Goal: Book appointment/travel/reservation

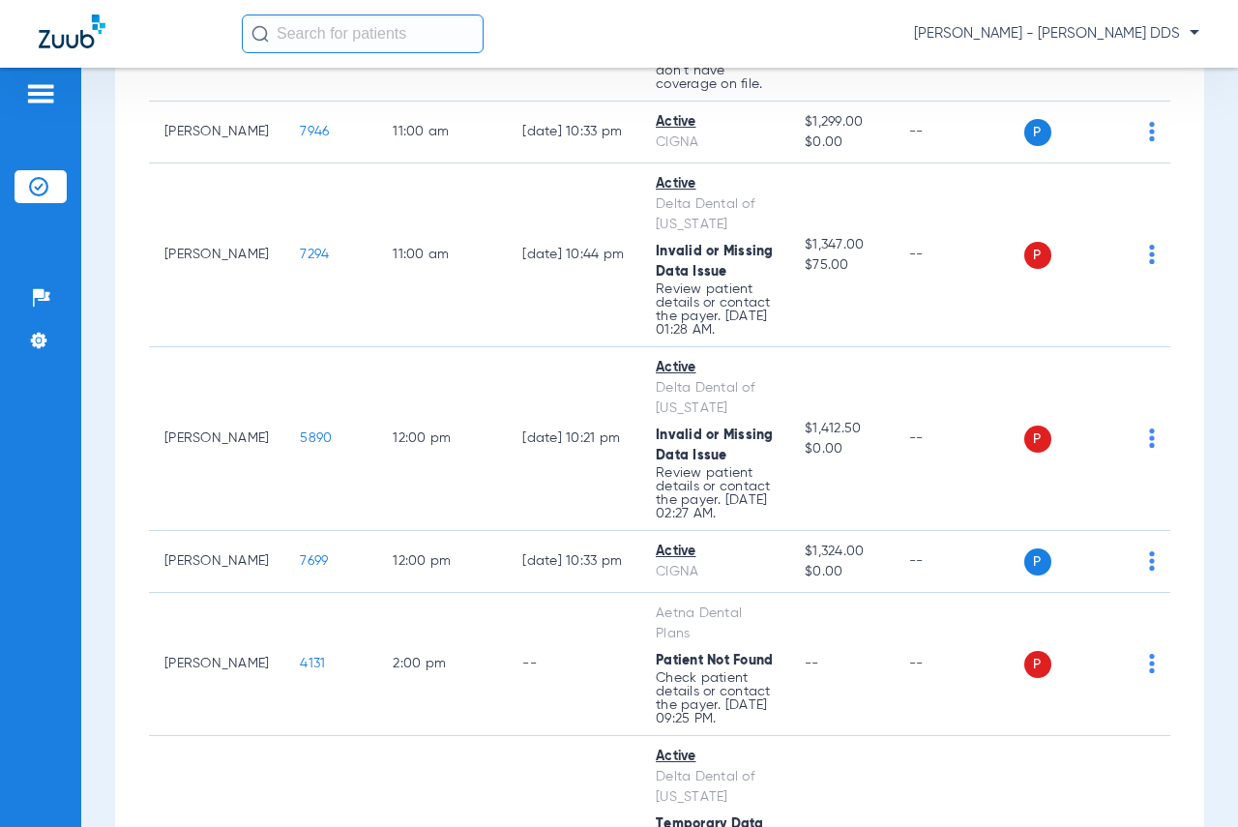
scroll to position [1354, 0]
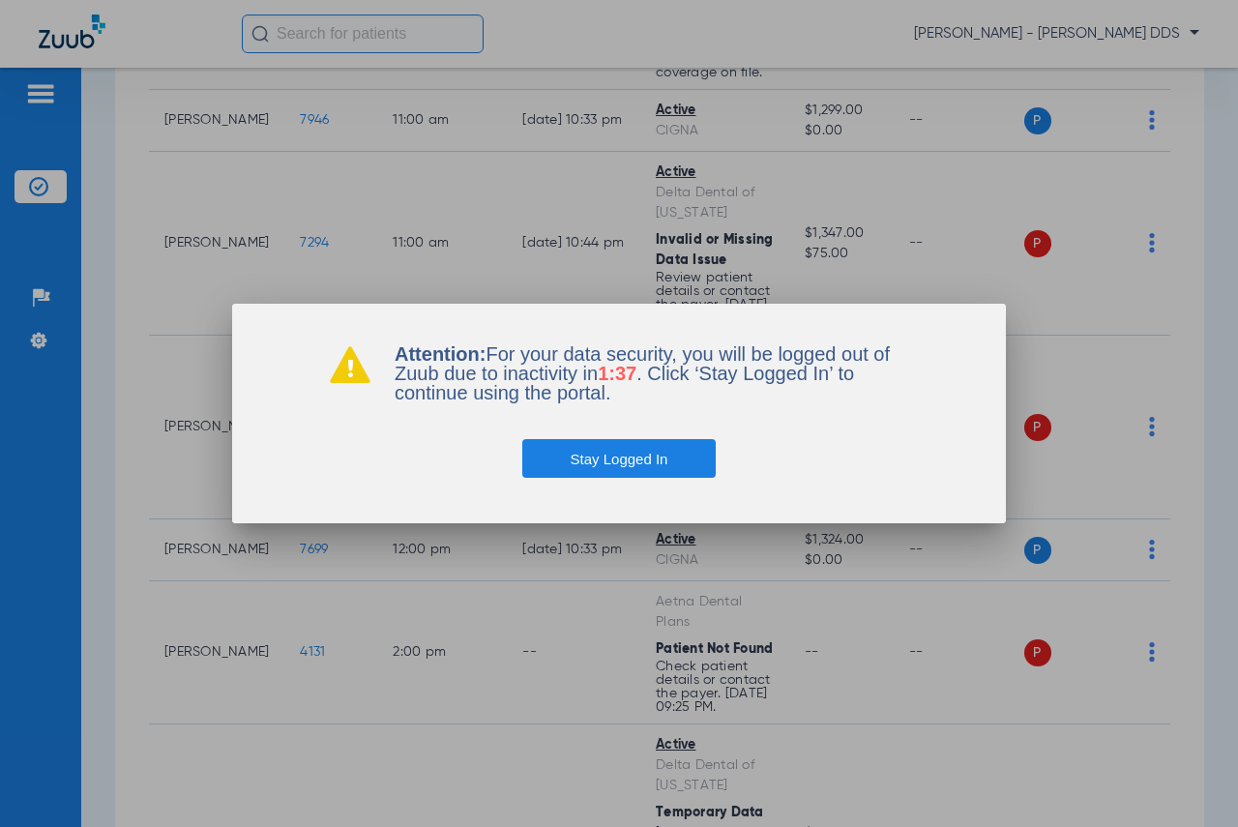
click at [588, 446] on button "Stay Logged In" at bounding box center [619, 458] width 194 height 39
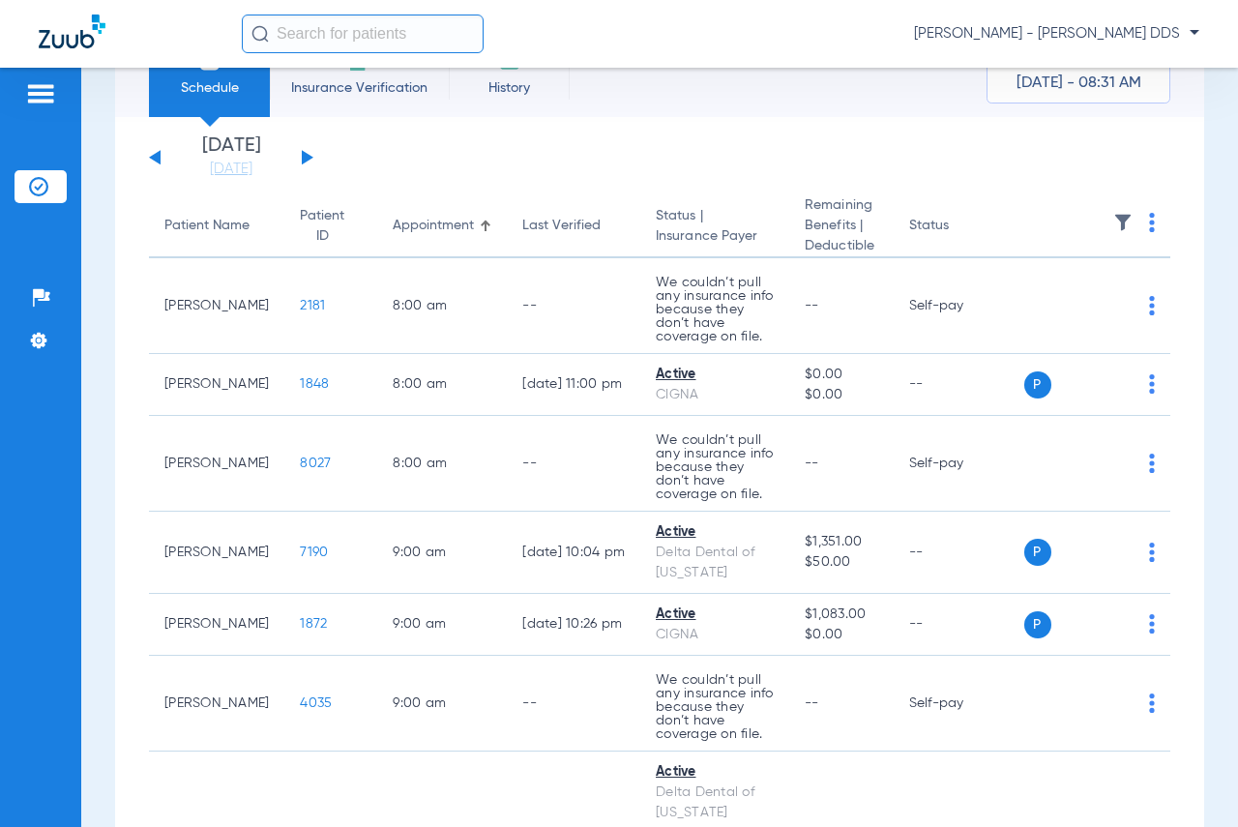
scroll to position [0, 0]
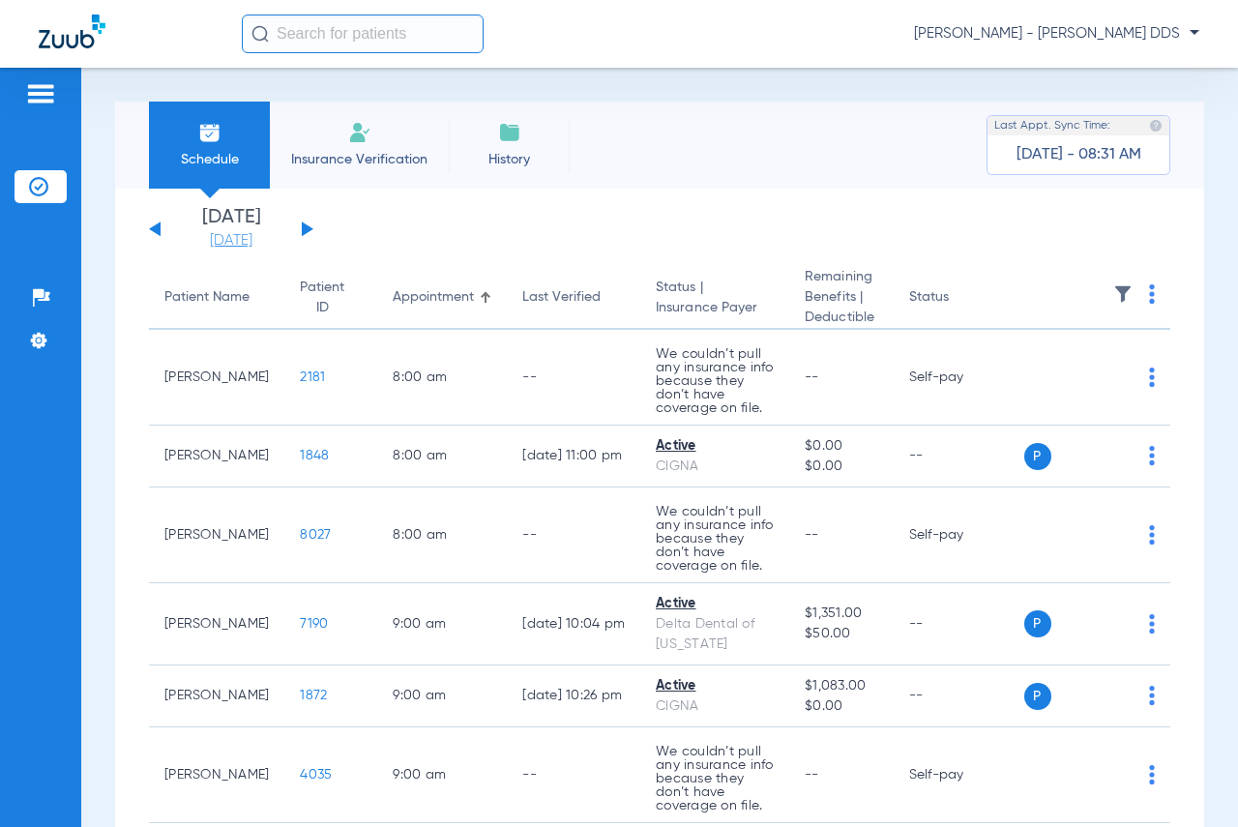
click at [209, 234] on link "[DATE]" at bounding box center [231, 240] width 116 height 19
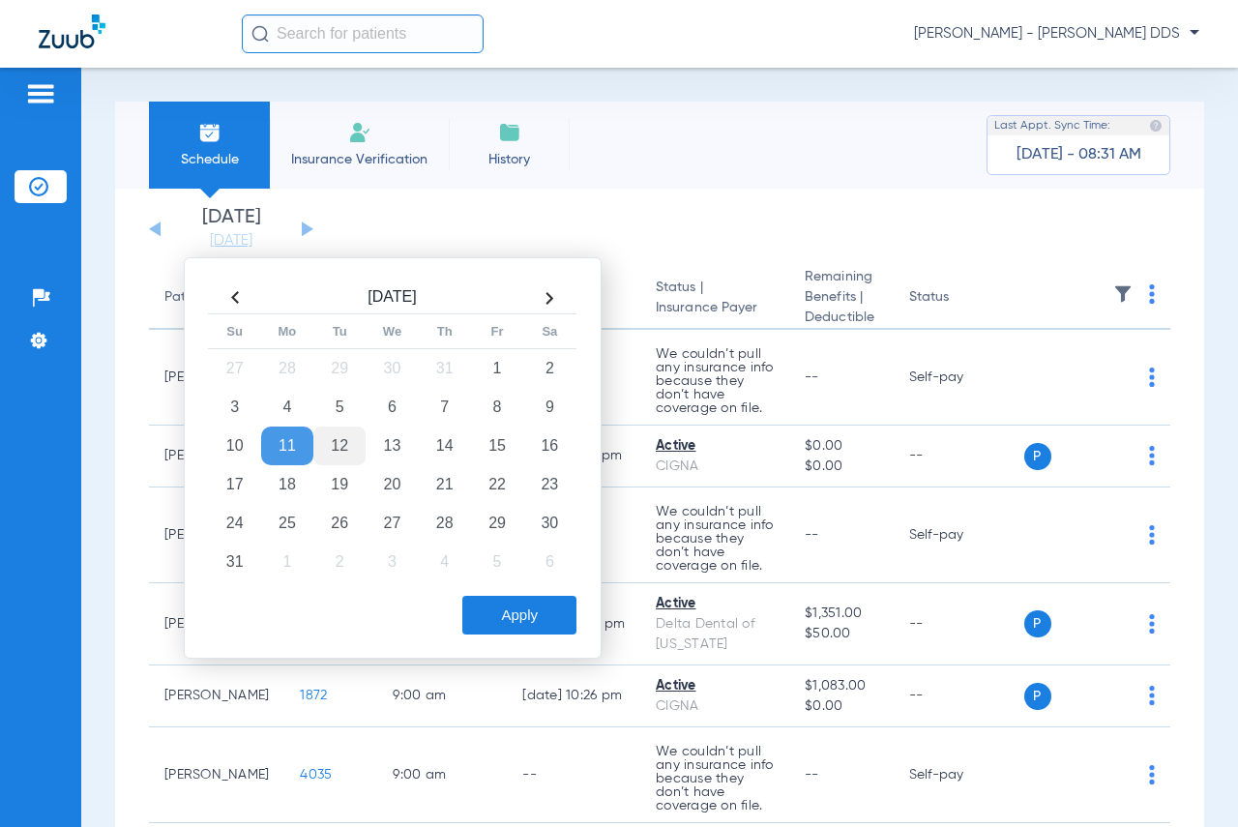
click at [340, 450] on td "12" at bounding box center [339, 446] width 52 height 39
click at [536, 604] on button "Apply" at bounding box center [519, 615] width 114 height 39
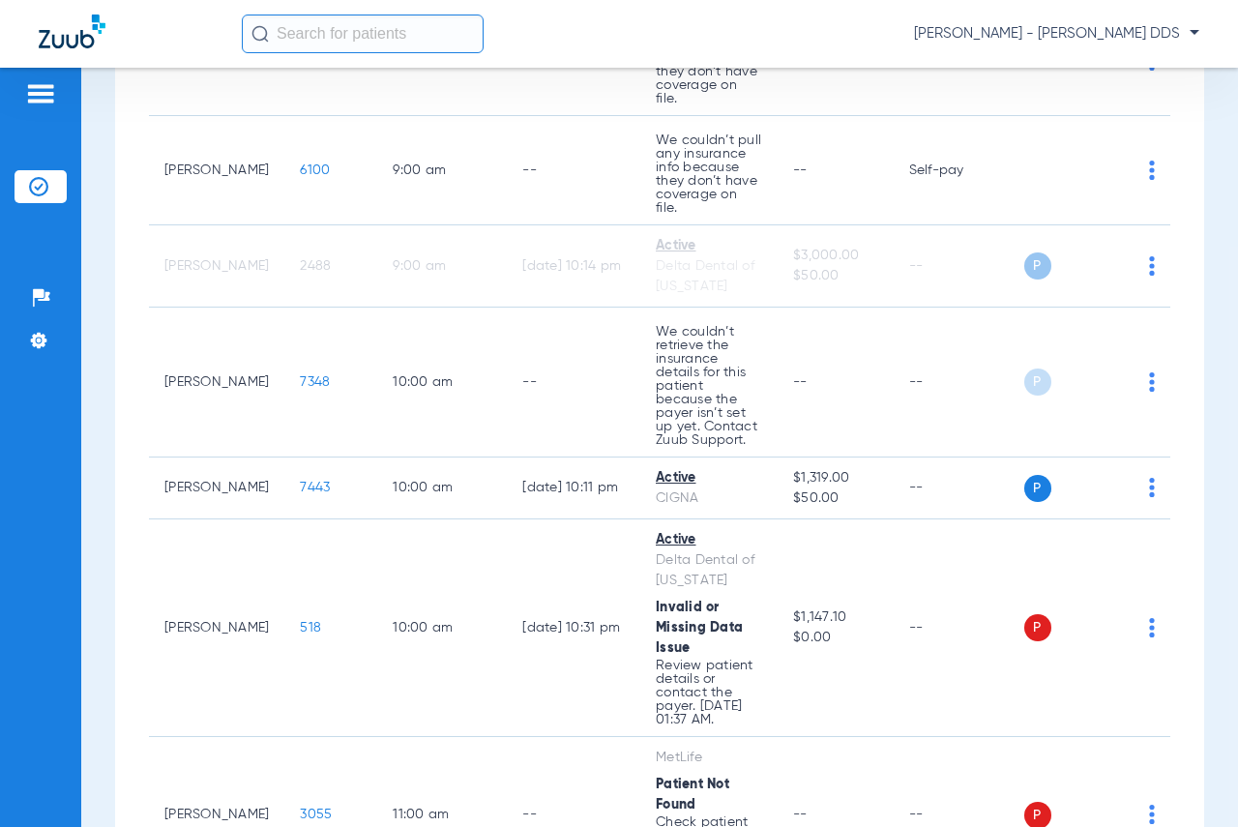
scroll to position [774, 0]
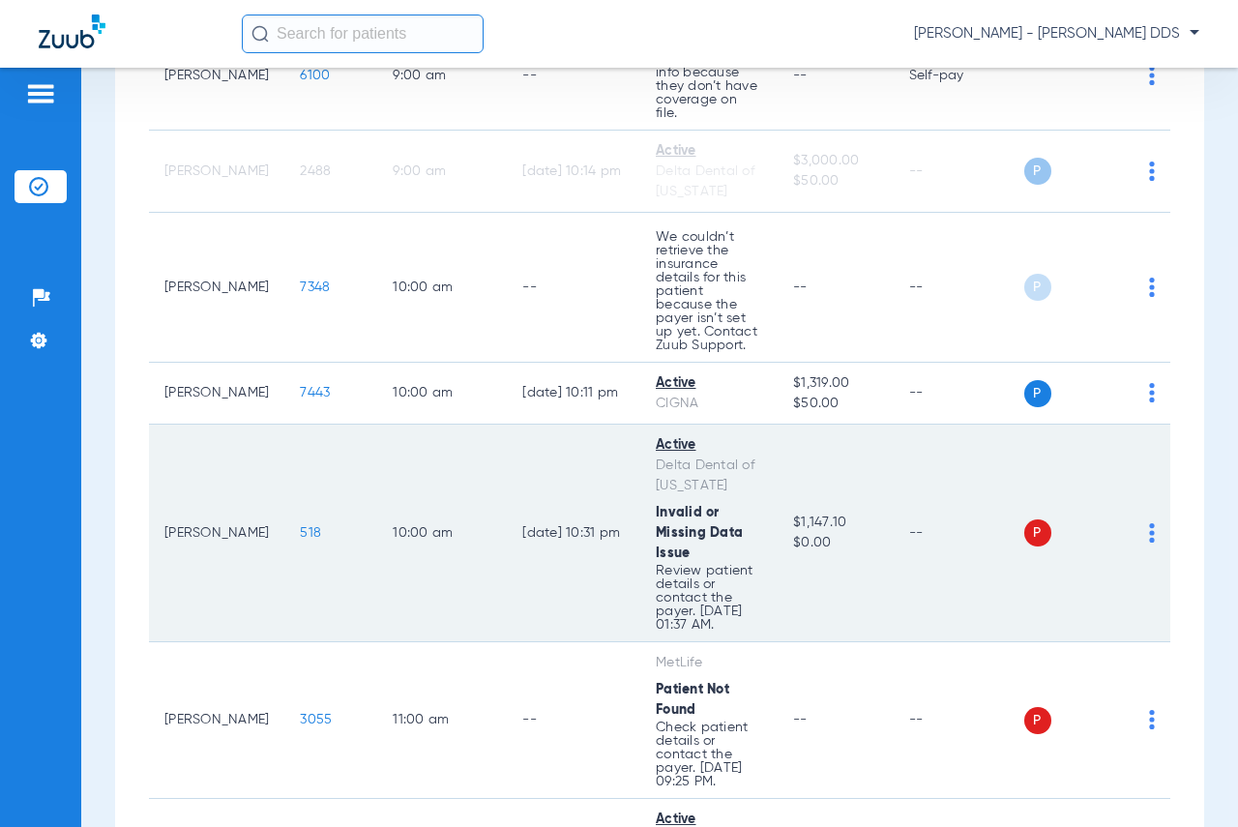
click at [300, 526] on span "518" at bounding box center [310, 533] width 21 height 14
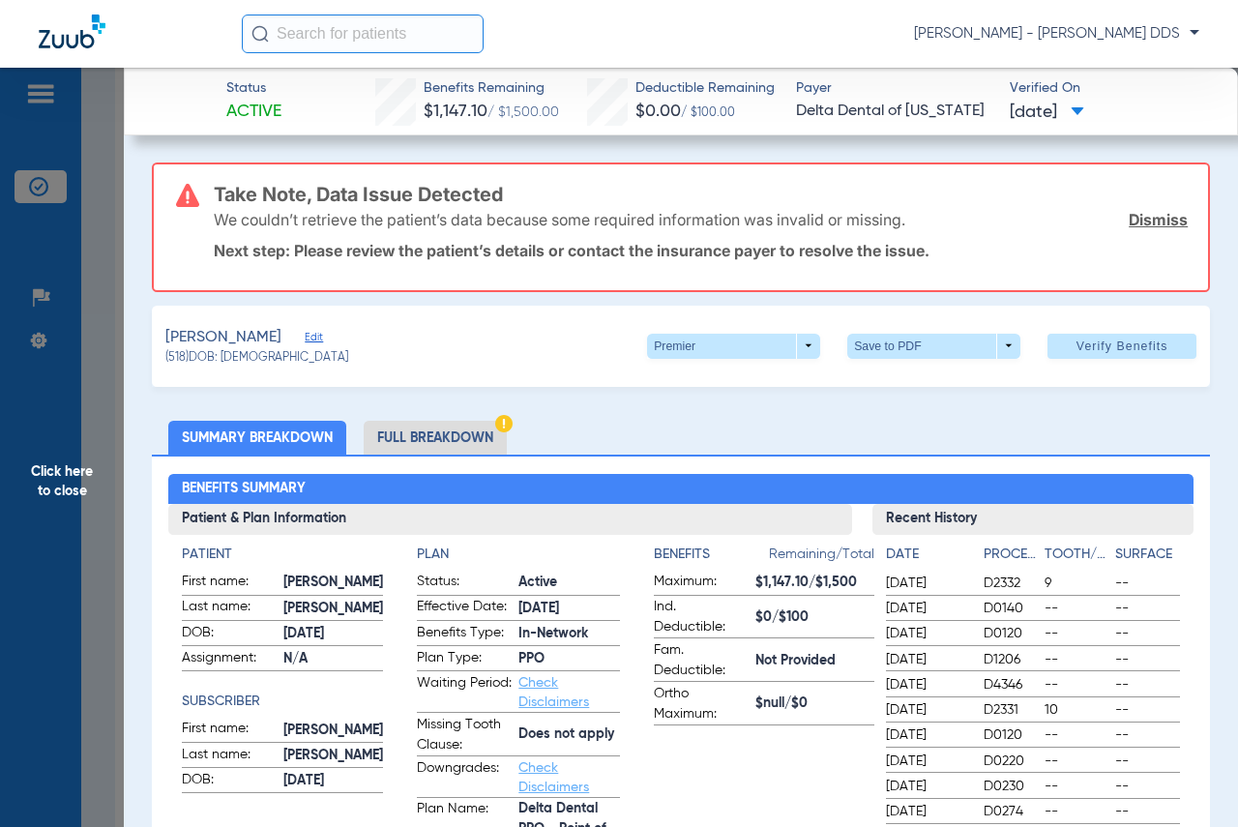
click at [57, 470] on span "Click here to close" at bounding box center [62, 481] width 124 height 827
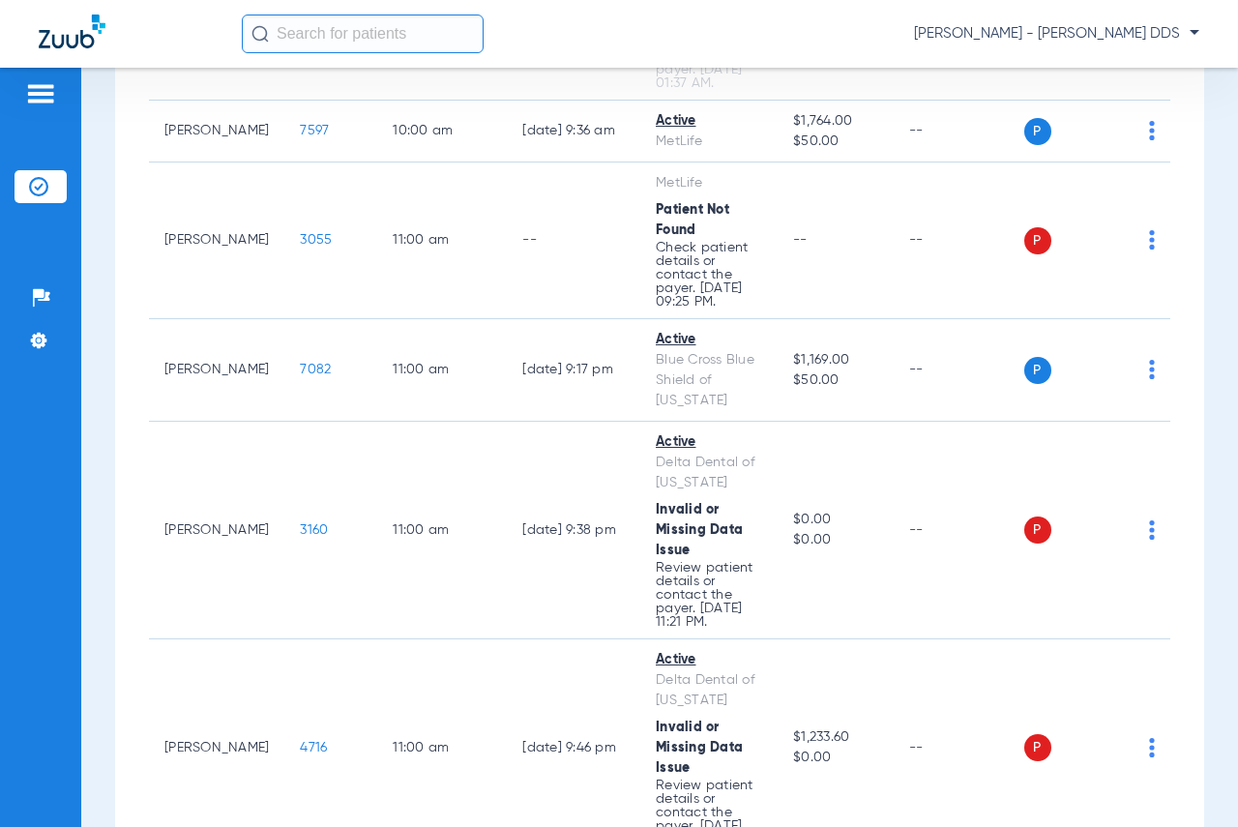
scroll to position [1586, 0]
